Goal: Information Seeking & Learning: Understand process/instructions

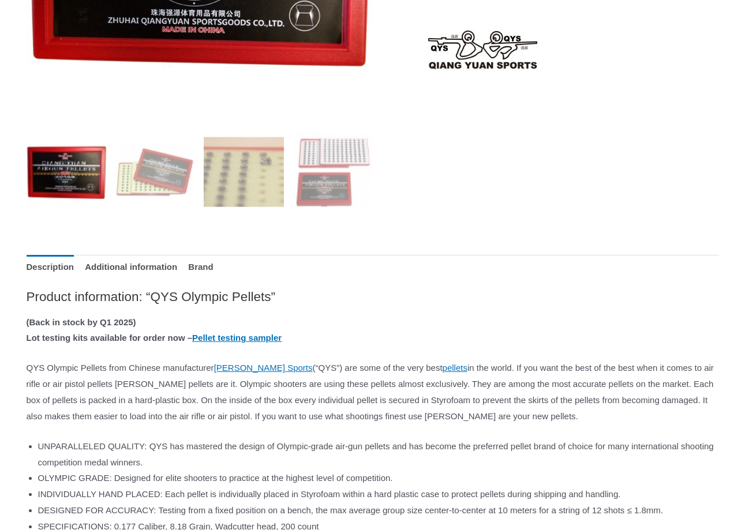
scroll to position [382, 0]
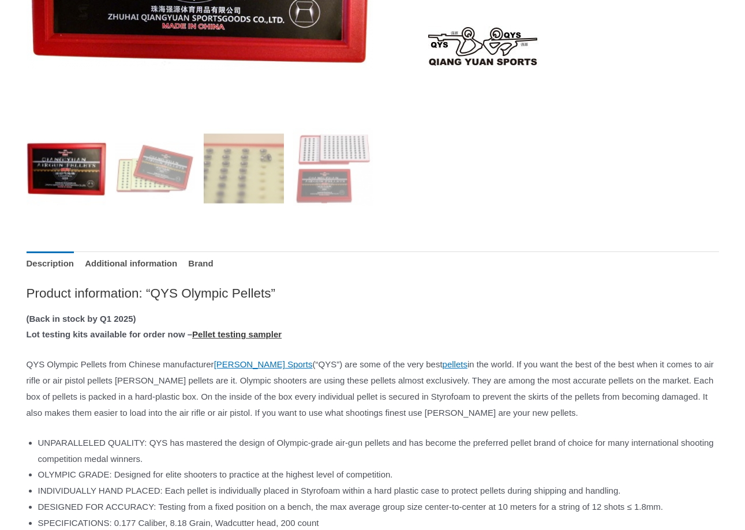
click at [272, 334] on link "Pellet testing sampler" at bounding box center [236, 334] width 89 height 10
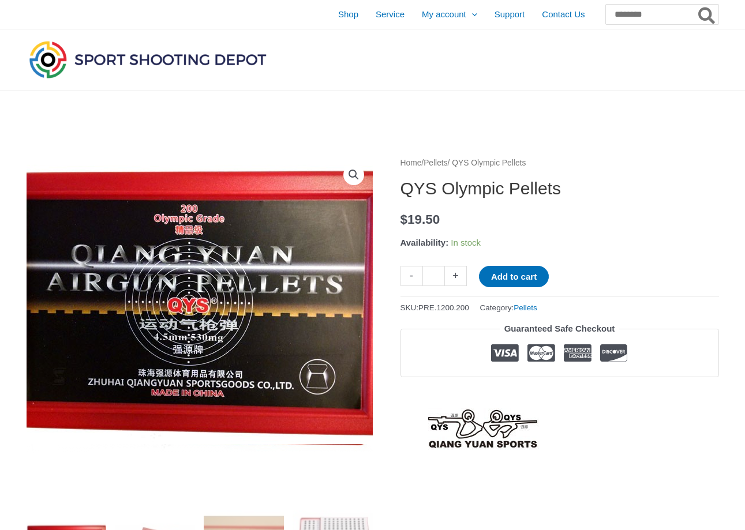
scroll to position [0, 0]
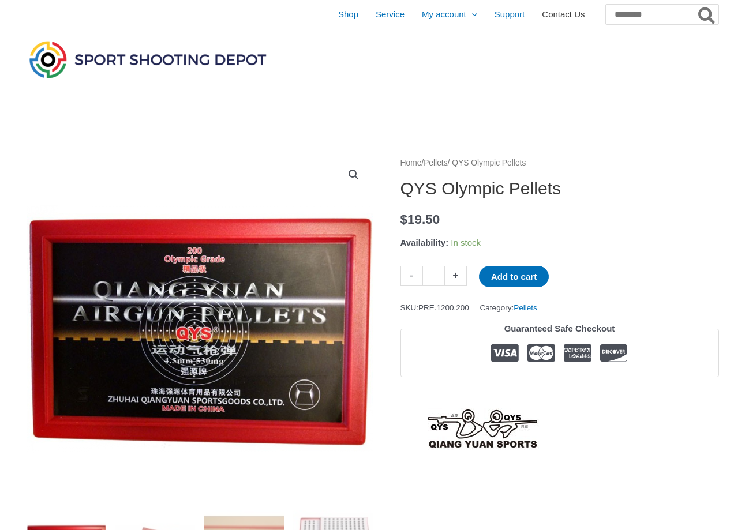
click at [542, 13] on span "Contact Us" at bounding box center [563, 14] width 43 height 29
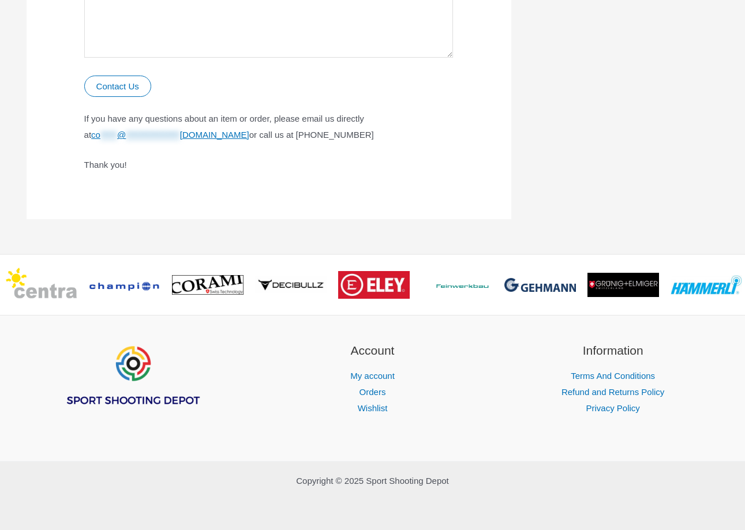
scroll to position [742, 0]
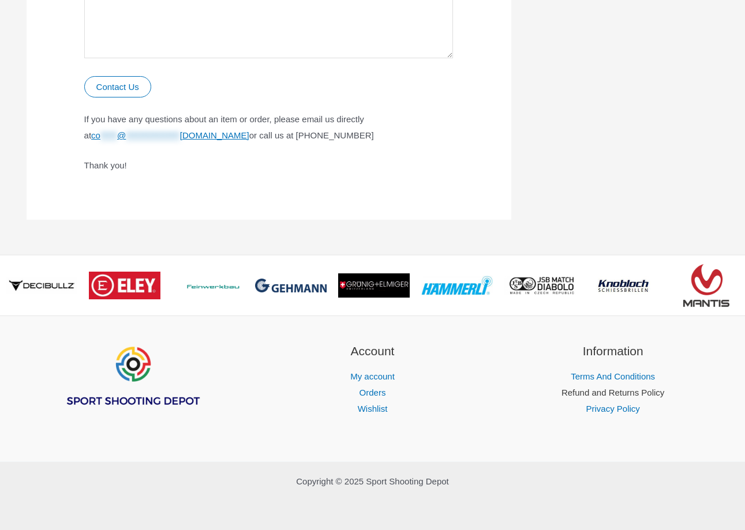
click at [573, 390] on link "Refund and Returns Policy" at bounding box center [612, 393] width 103 height 10
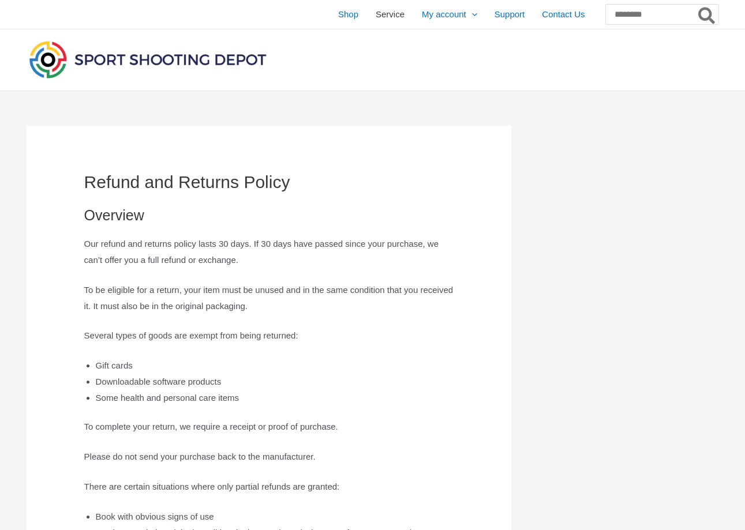
click at [375, 13] on span "Service" at bounding box center [389, 14] width 29 height 29
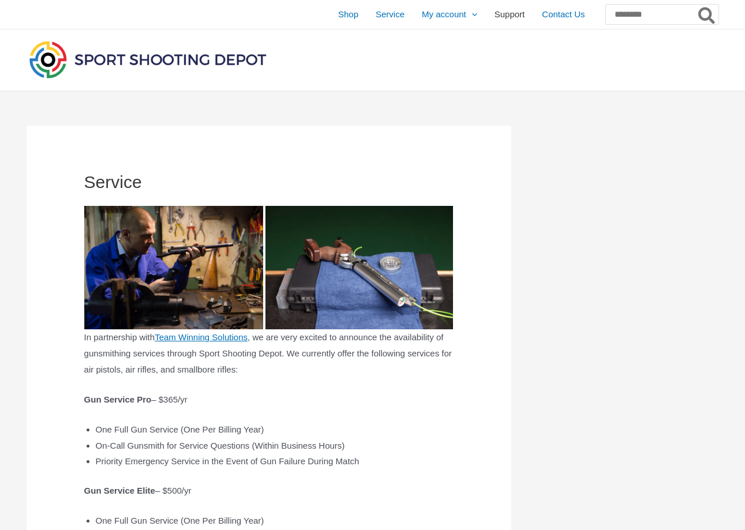
click at [494, 14] on span "Support" at bounding box center [509, 14] width 31 height 29
